Goal: Find specific page/section: Find specific page/section

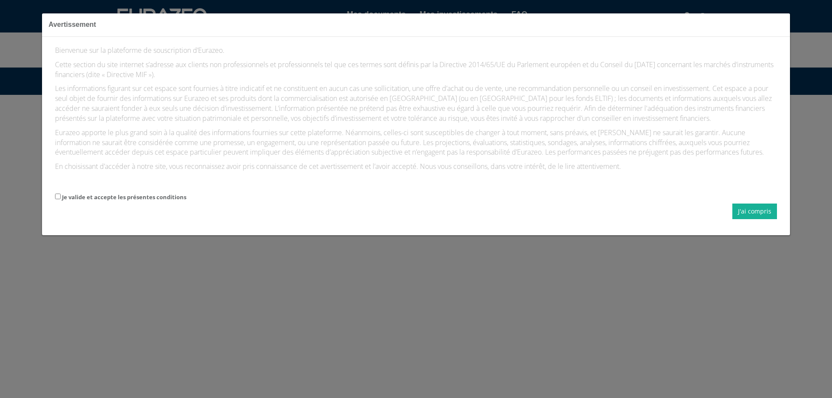
click at [79, 196] on label "Je valide et accepte les présentes conditions" at bounding box center [124, 197] width 124 height 8
click at [61, 196] on input "Je valide et accepte les présentes conditions" at bounding box center [58, 197] width 6 height 6
checkbox input "true"
click at [747, 214] on button "J'ai compris" at bounding box center [754, 212] width 45 height 16
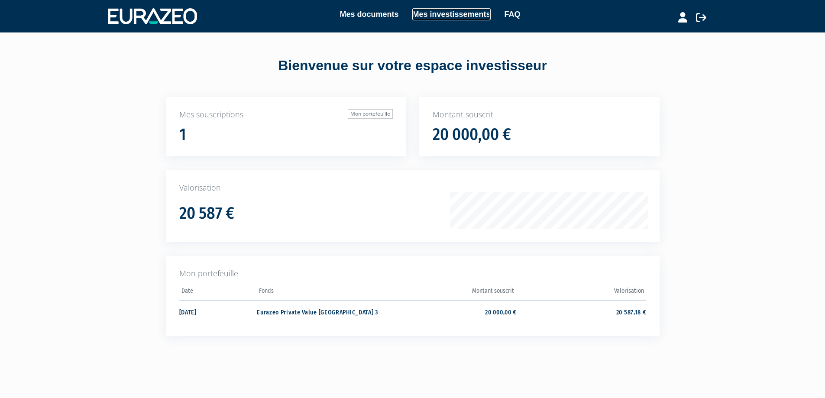
click at [442, 13] on link "Mes investissements" at bounding box center [451, 14] width 78 height 12
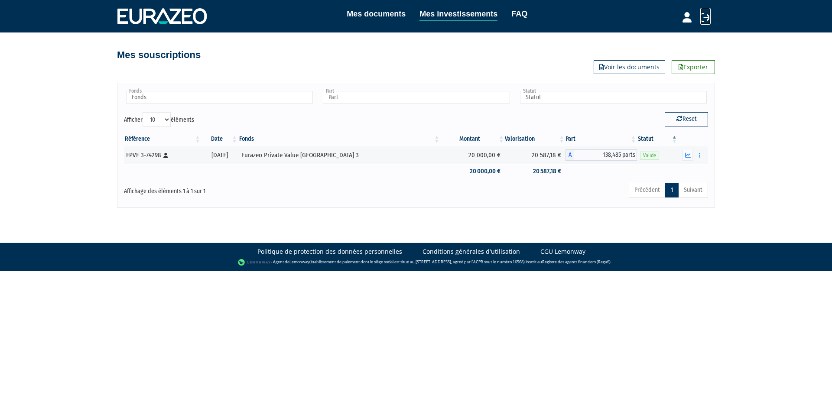
click at [705, 19] on icon at bounding box center [705, 17] width 10 height 10
